Goal: Task Accomplishment & Management: Manage account settings

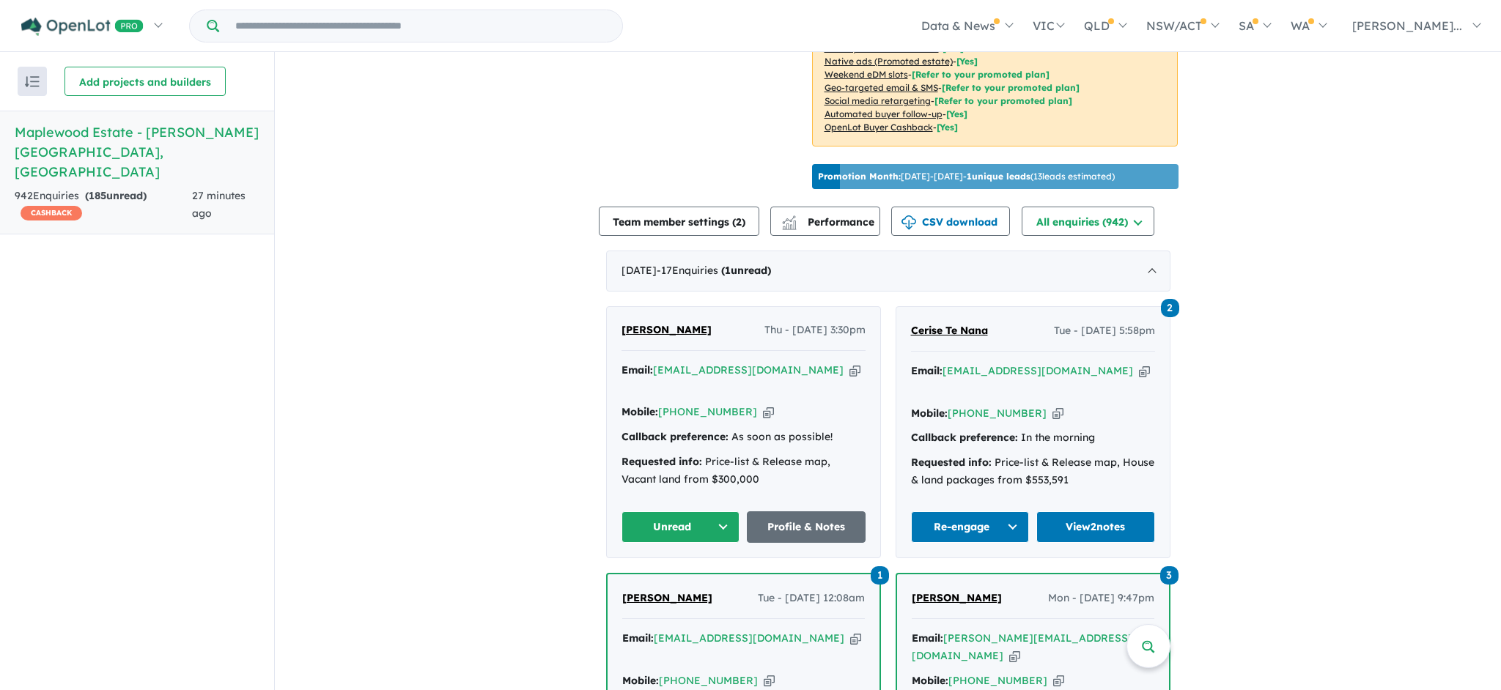
scroll to position [467, 0]
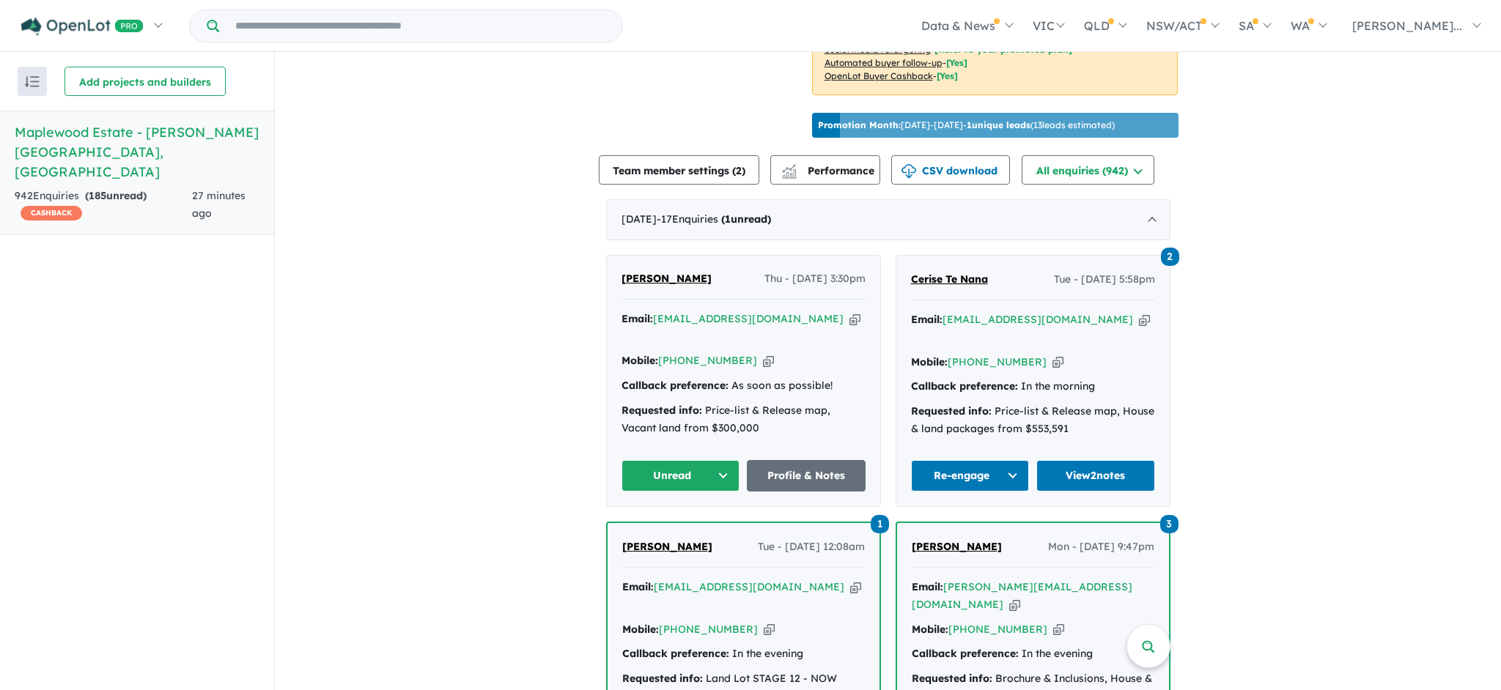
click at [679, 460] on button "Unread" at bounding box center [681, 476] width 119 height 32
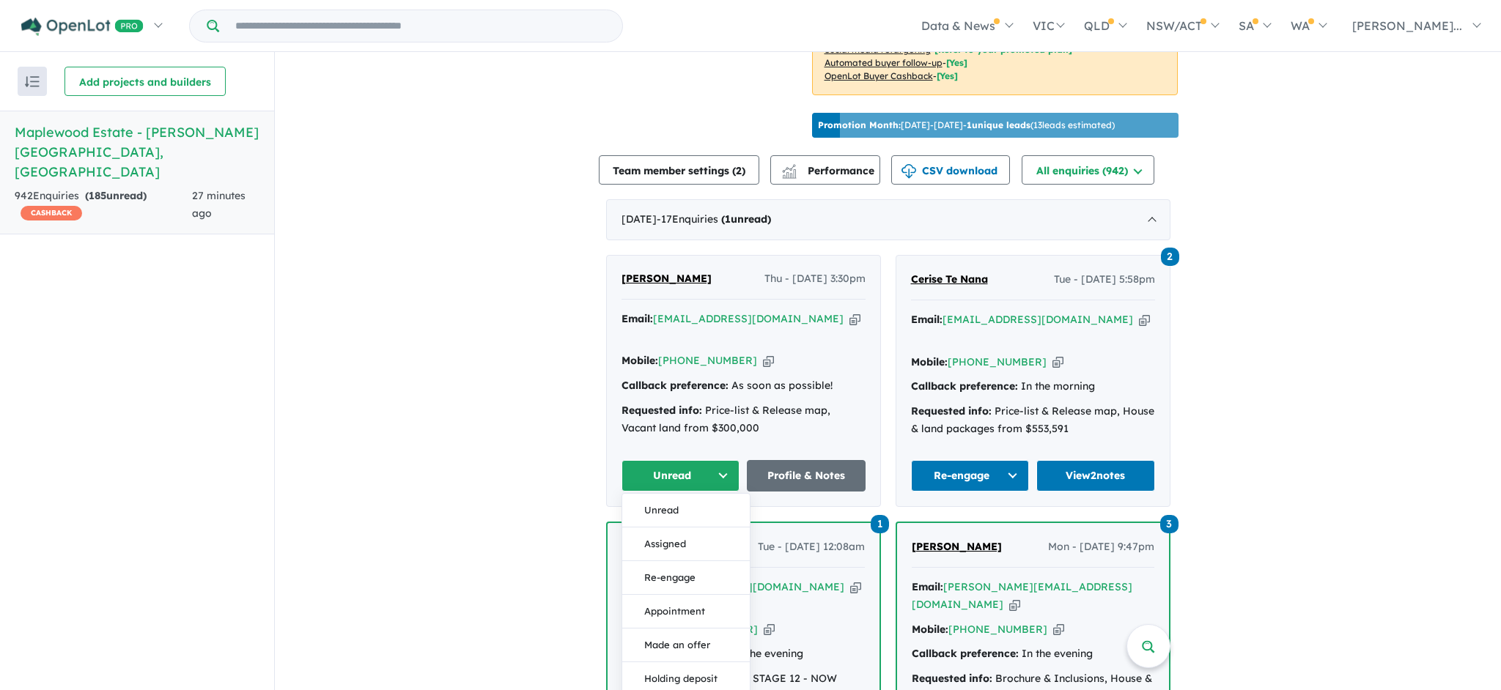
click at [685, 563] on button "Re-engage" at bounding box center [686, 578] width 128 height 34
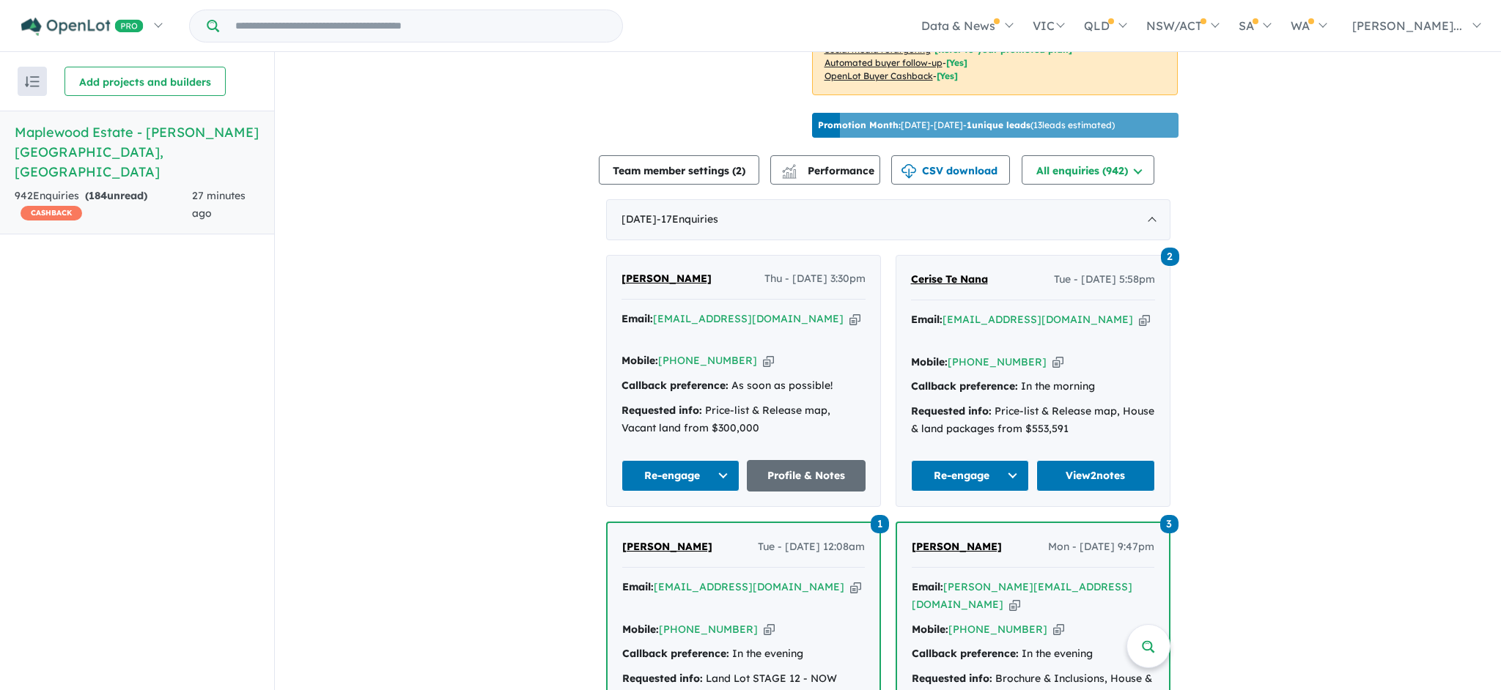
click at [849, 325] on icon "button" at bounding box center [854, 318] width 11 height 15
click at [772, 463] on link "Profile & Notes" at bounding box center [806, 476] width 119 height 32
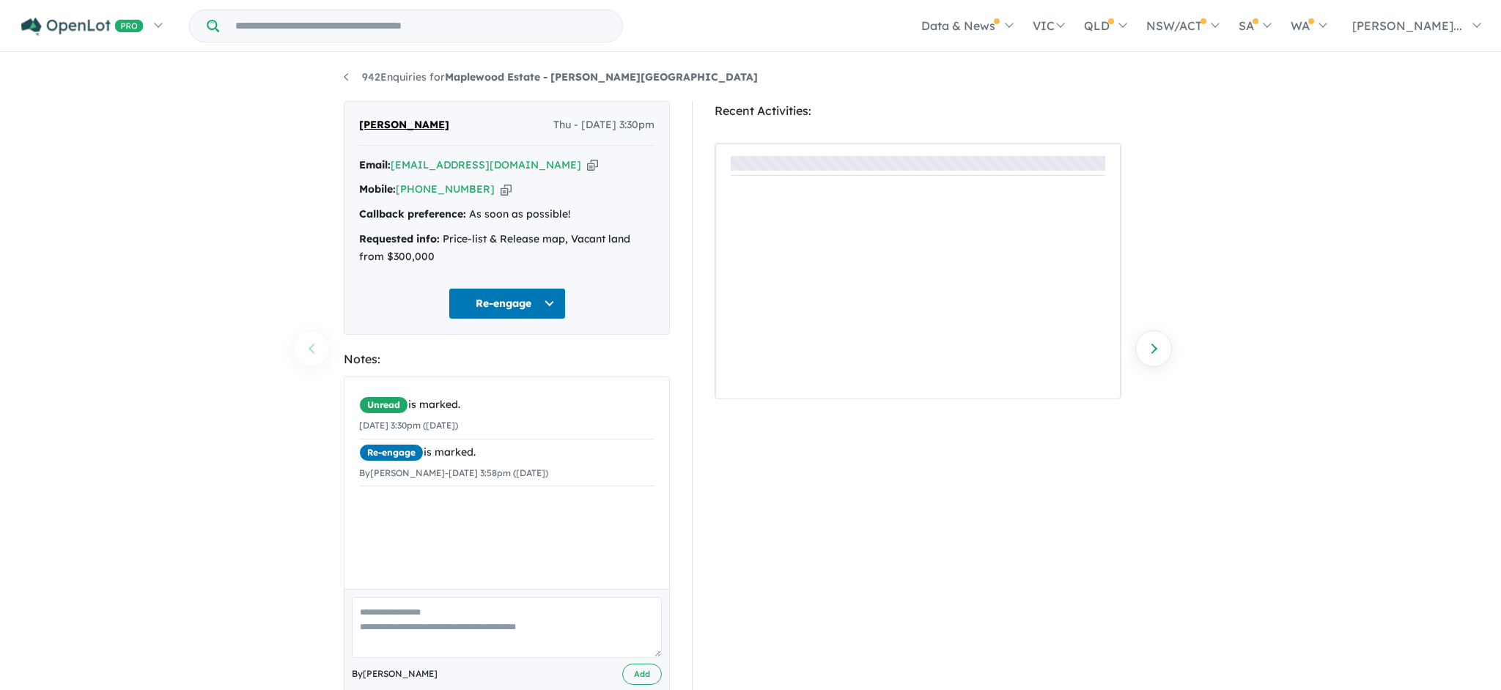
click at [428, 630] on textarea at bounding box center [507, 627] width 310 height 61
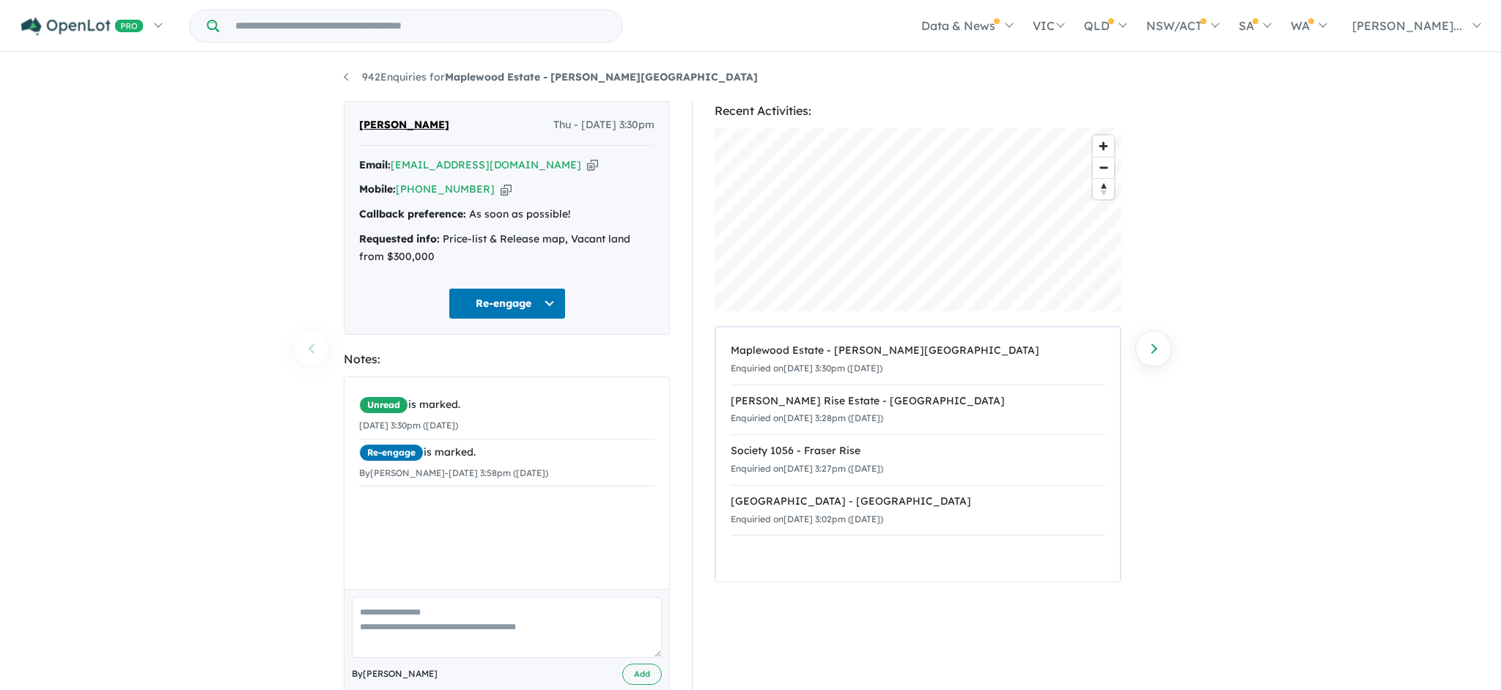
click at [432, 622] on textarea at bounding box center [507, 627] width 310 height 61
click at [460, 602] on textarea "**********" at bounding box center [507, 627] width 310 height 61
drag, startPoint x: 0, startPoint y: 0, endPoint x: 448, endPoint y: 603, distance: 751.3
click at [448, 603] on textarea "**********" at bounding box center [507, 627] width 310 height 61
type textarea "**********"
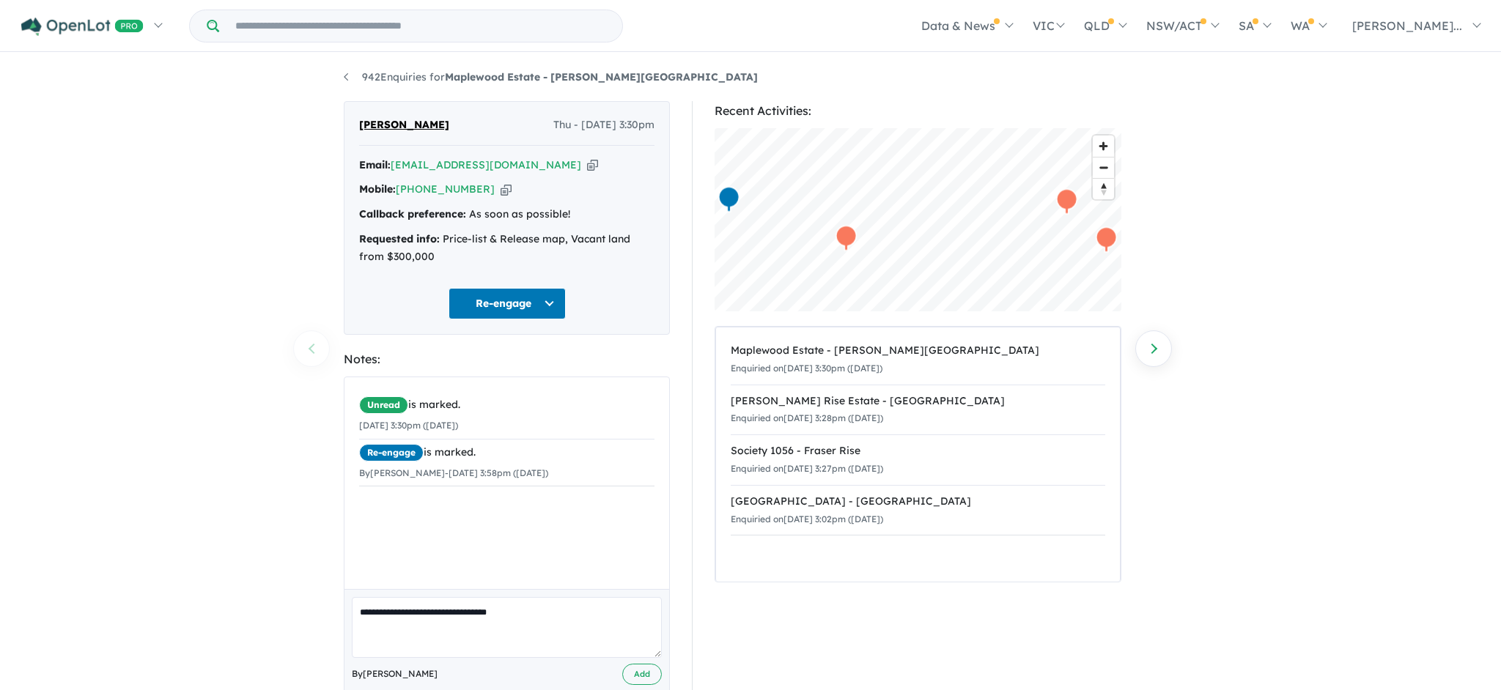
click at [630, 664] on button "Add" at bounding box center [642, 674] width 40 height 21
click at [549, 164] on div "Email: [EMAIL_ADDRESS][DOMAIN_NAME] Copied!" at bounding box center [506, 166] width 295 height 18
click at [587, 164] on icon "button" at bounding box center [592, 165] width 11 height 15
drag, startPoint x: 448, startPoint y: 603, endPoint x: 439, endPoint y: 127, distance: 476.5
click at [439, 127] on div "[PERSON_NAME] Thu - [DATE] 3:30pm" at bounding box center [506, 131] width 295 height 29
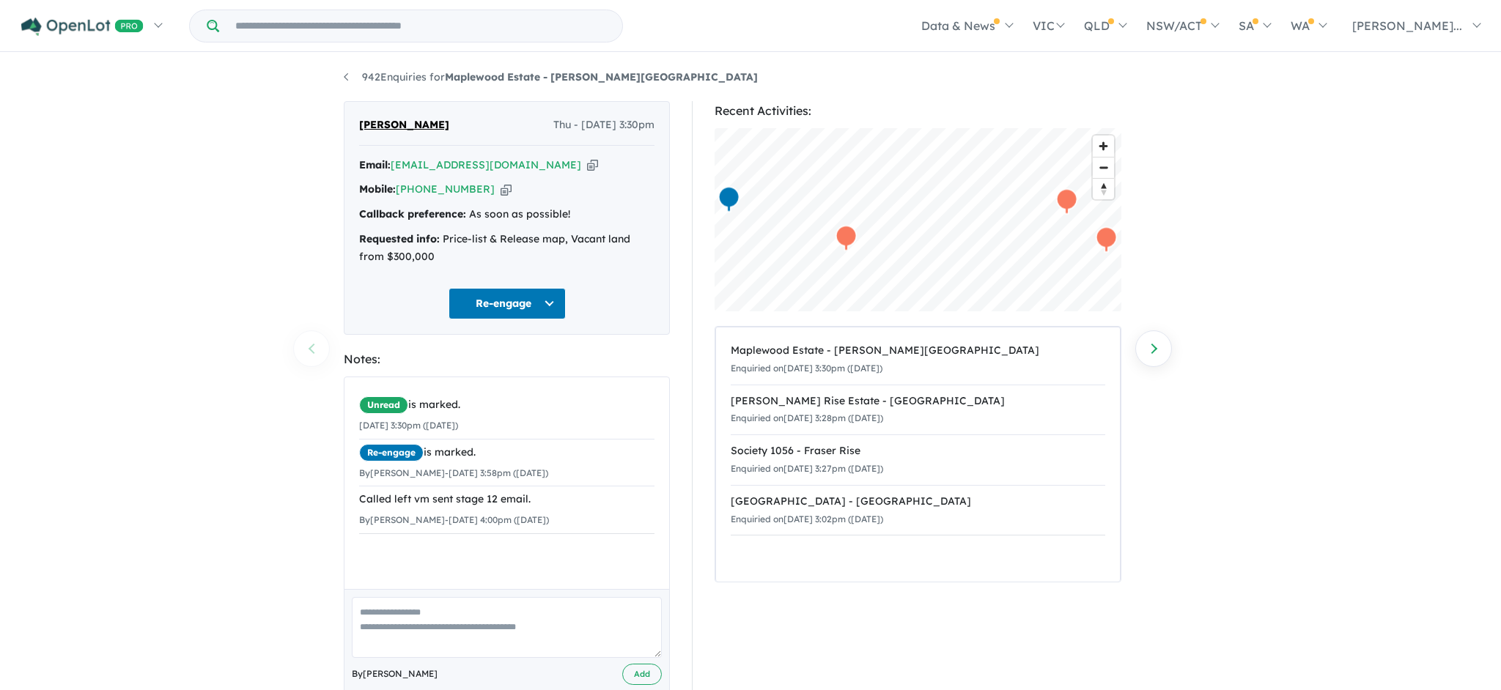
drag, startPoint x: 439, startPoint y: 127, endPoint x: 359, endPoint y: 123, distance: 80.0
click at [359, 123] on span "[PERSON_NAME]" at bounding box center [404, 126] width 90 height 18
copy span "[PERSON_NAME]"
click at [501, 191] on icon "button" at bounding box center [506, 189] width 11 height 15
copy span "[PERSON_NAME]"
